Goal: Transaction & Acquisition: Purchase product/service

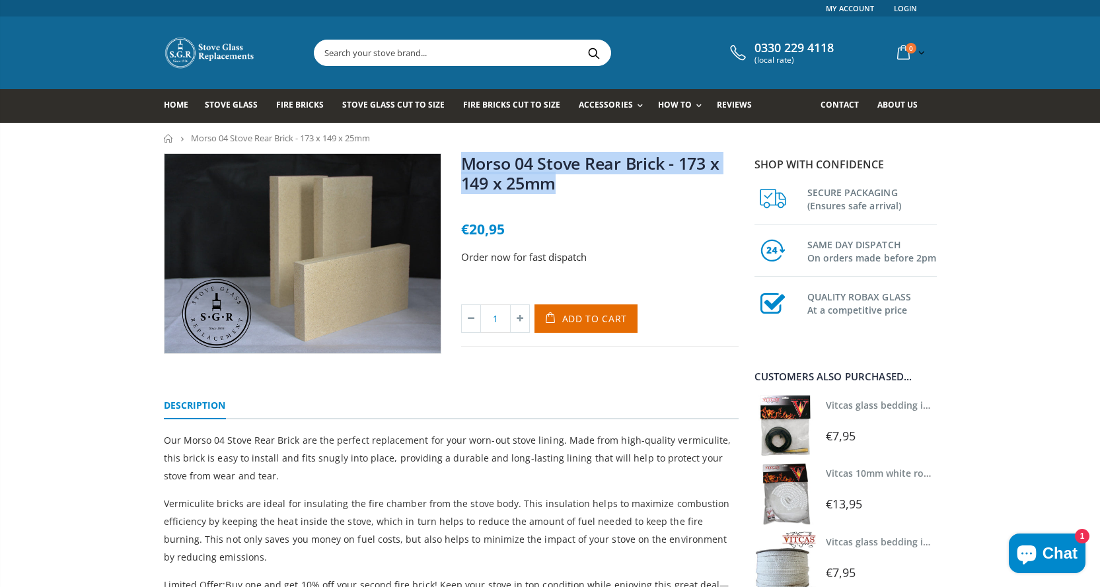
drag, startPoint x: 455, startPoint y: 165, endPoint x: 553, endPoint y: 185, distance: 99.9
click at [553, 185] on div "Morso 04 Stove Rear Brick - 173 x 149 x 25mm No reviews €20,95 Order now for fa…" at bounding box center [599, 254] width 297 height 202
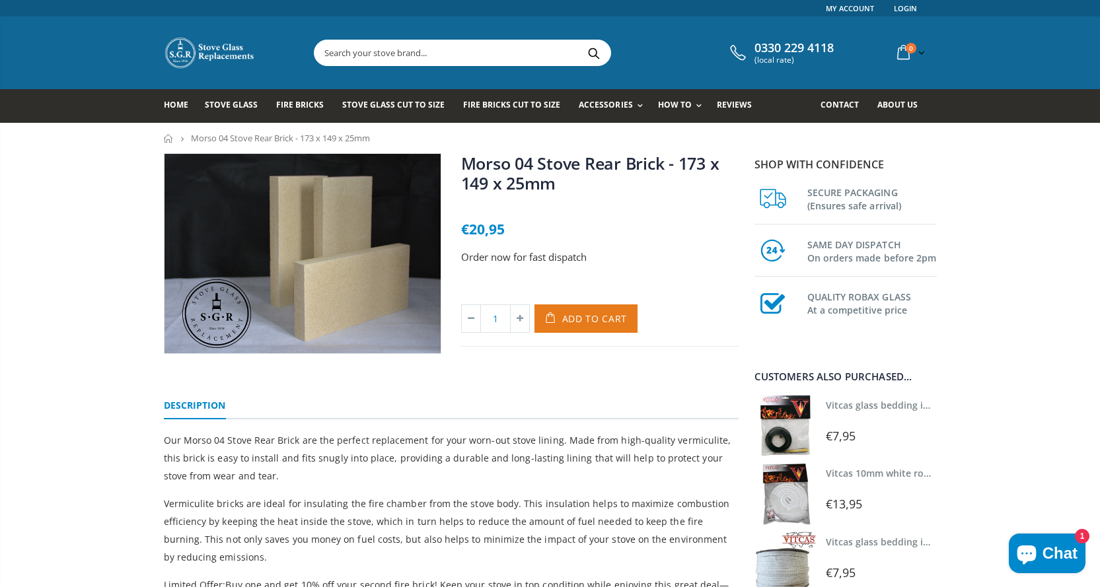
click at [572, 317] on span "Add to Cart" at bounding box center [594, 319] width 65 height 13
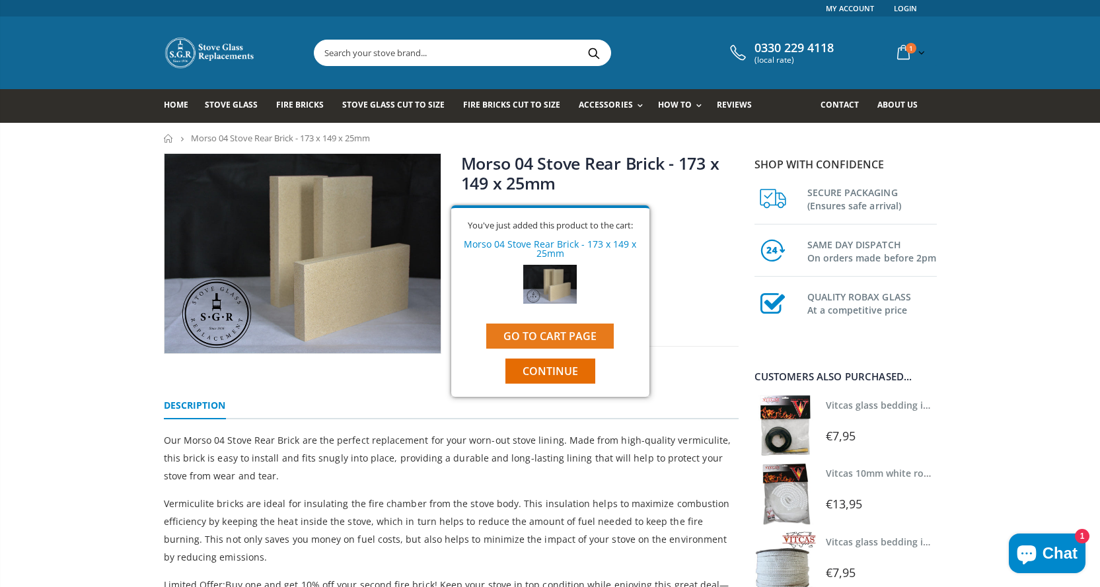
click at [592, 332] on link "Go to cart page" at bounding box center [550, 336] width 128 height 25
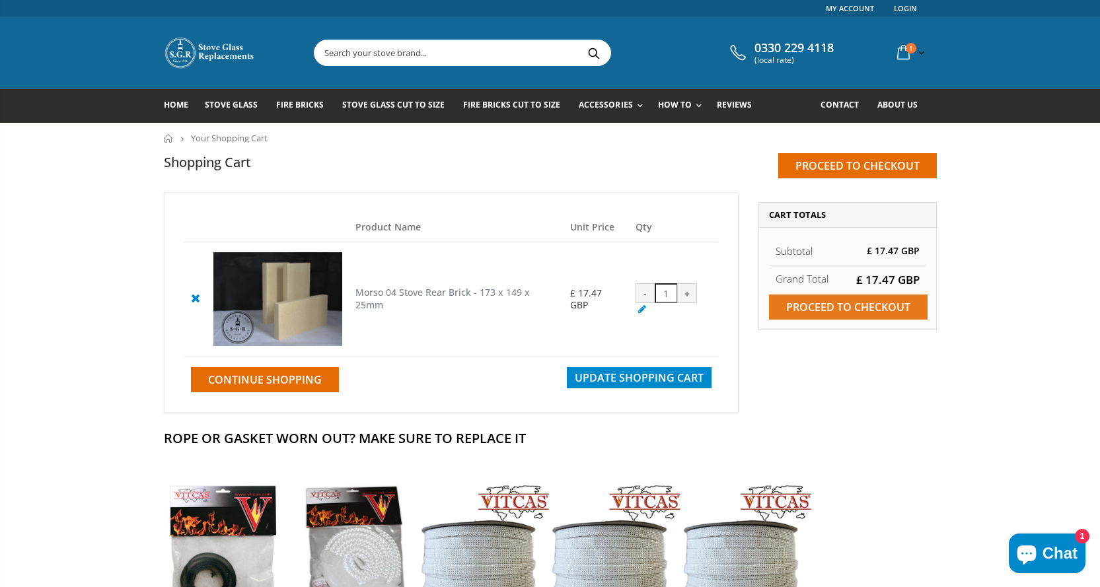
click at [803, 308] on input "Proceed to checkout" at bounding box center [848, 307] width 159 height 25
